Goal: Navigation & Orientation: Find specific page/section

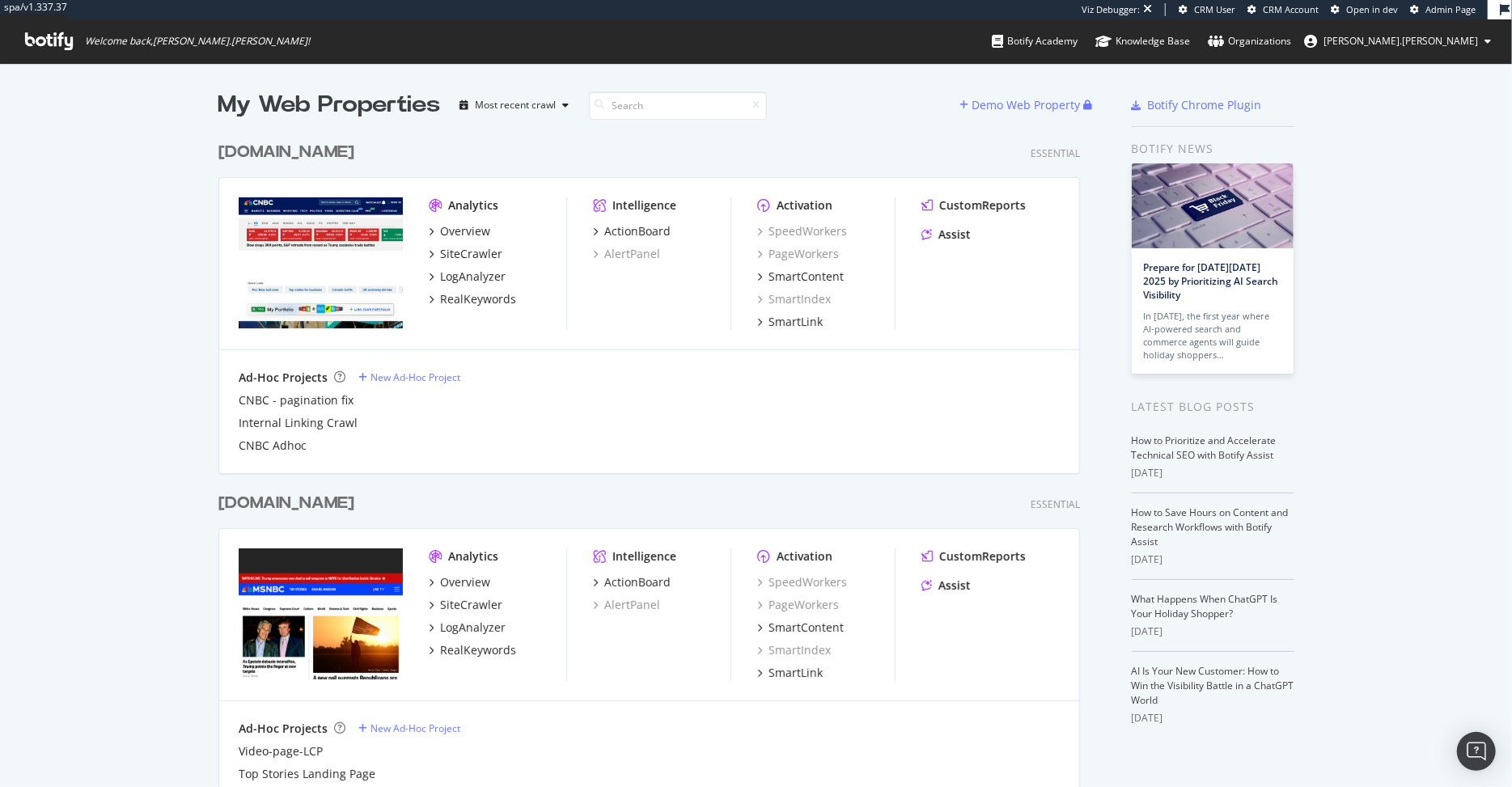
scroll to position [787, 1512]
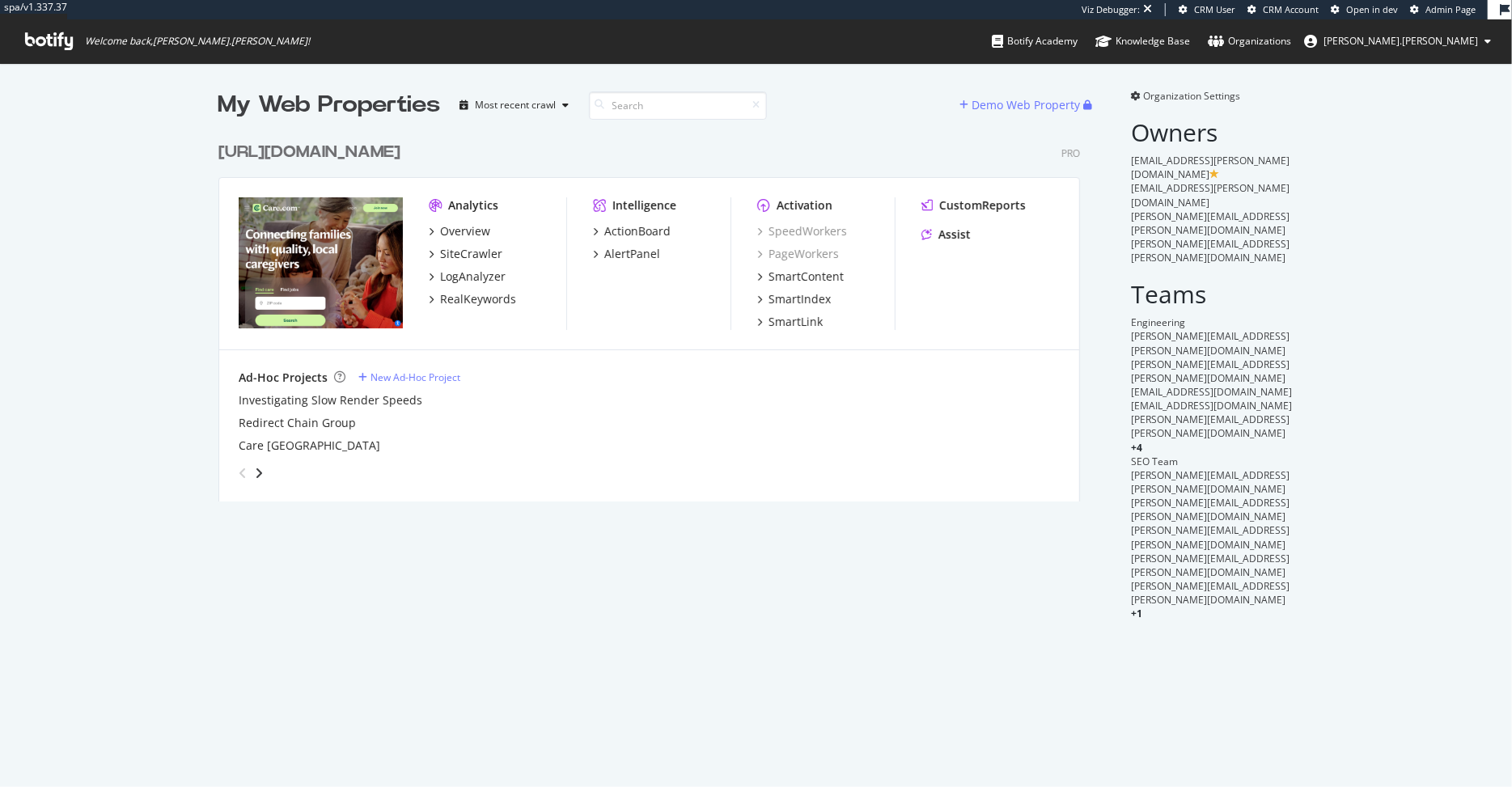
scroll to position [379, 874]
click at [476, 253] on div "SiteCrawler" at bounding box center [471, 253] width 62 height 16
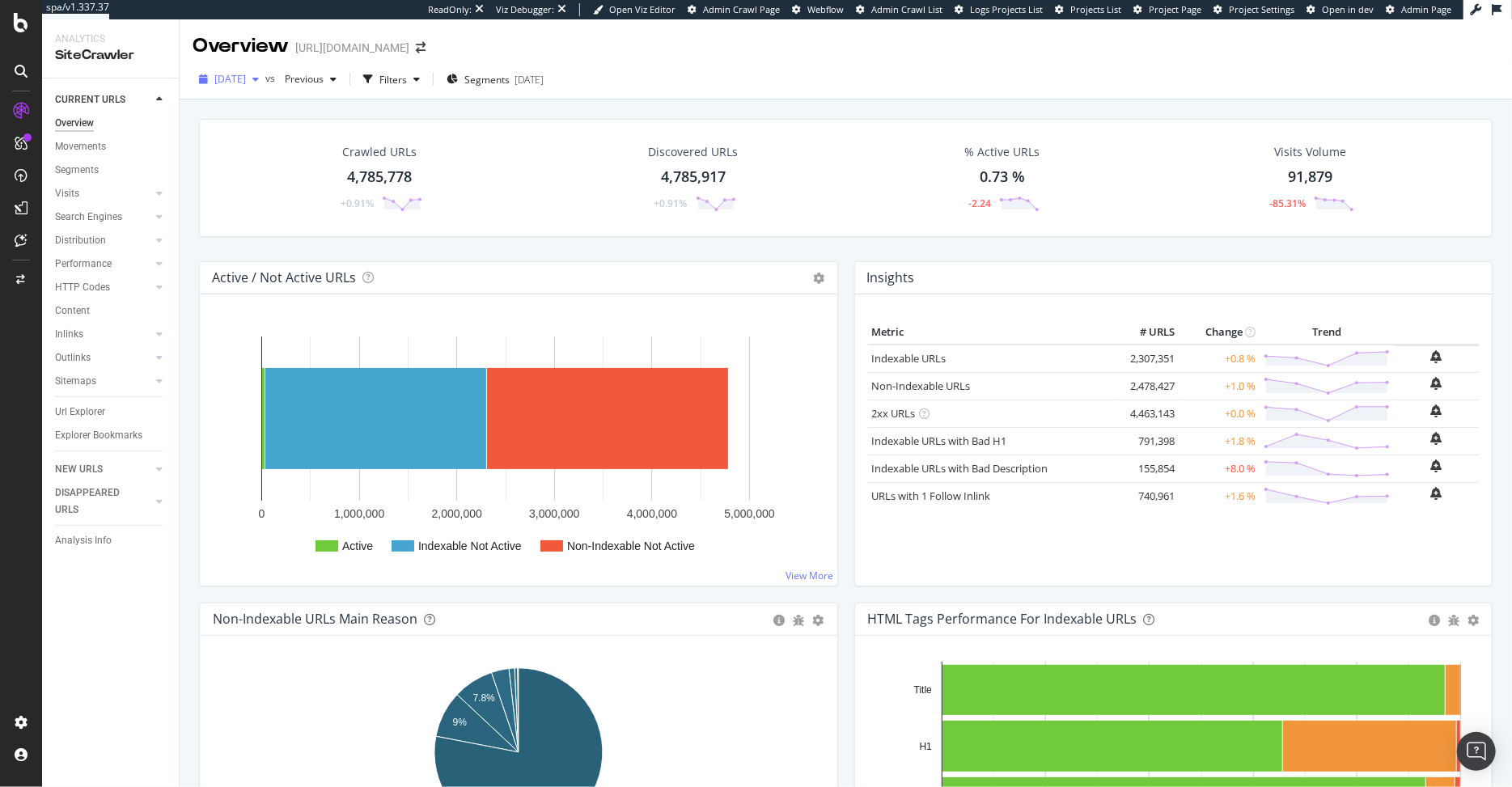
click at [265, 79] on div "button" at bounding box center [254, 80] width 19 height 10
click at [723, 100] on div "Crawled URLs 4,785,778 +0.91% Discovered URLs 4,785,917 +0.91% % Active URLs 0.…" at bounding box center [845, 483] width 1332 height 767
click at [89, 272] on div "SmartIndex" at bounding box center [90, 272] width 58 height 16
